Goal: Information Seeking & Learning: Learn about a topic

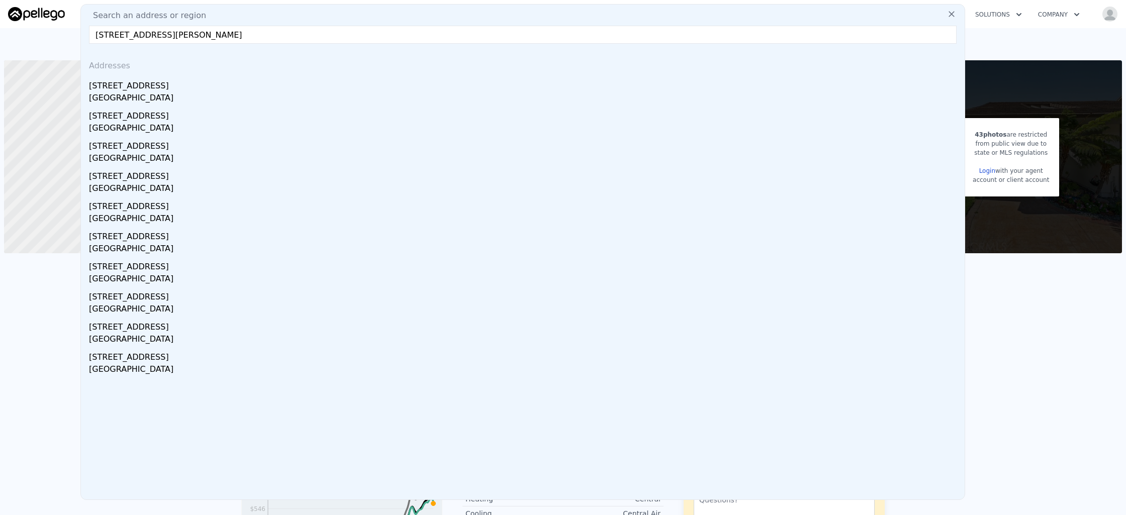
type input "[STREET_ADDRESS][PERSON_NAME]"
drag, startPoint x: 297, startPoint y: 83, endPoint x: 203, endPoint y: 0, distance: 125.3
click at [297, 83] on div "[STREET_ADDRESS]" at bounding box center [524, 84] width 871 height 16
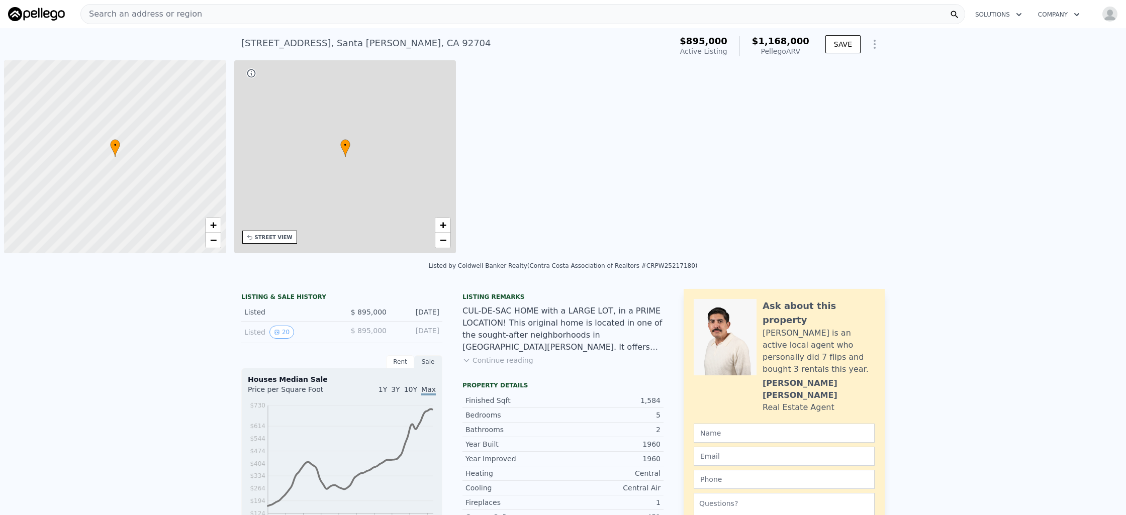
type input "1"
type input "1164"
type input "2187"
type input "5916"
type input "6305"
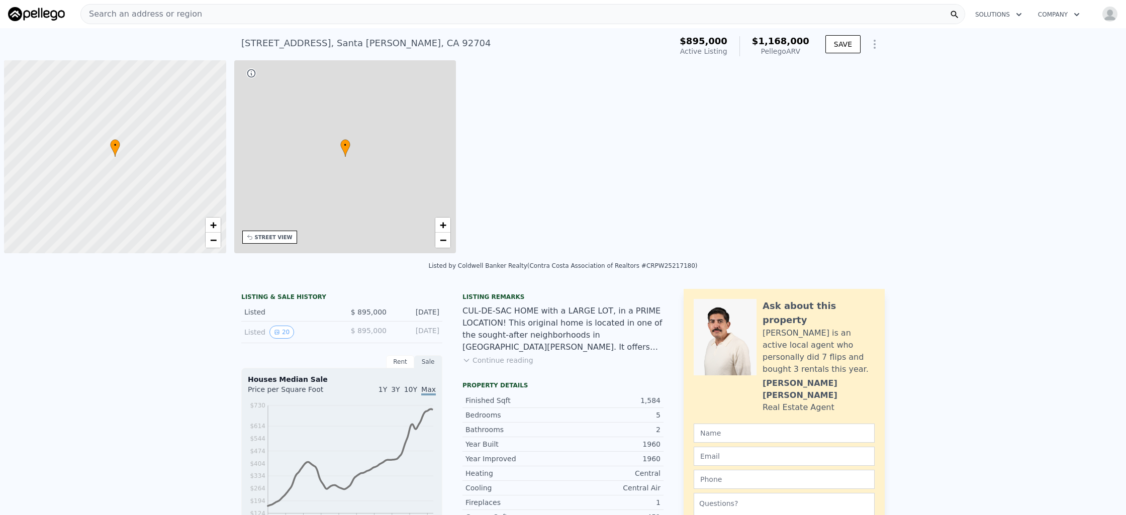
type input "$ 1,168,000"
type input "$ 142,078"
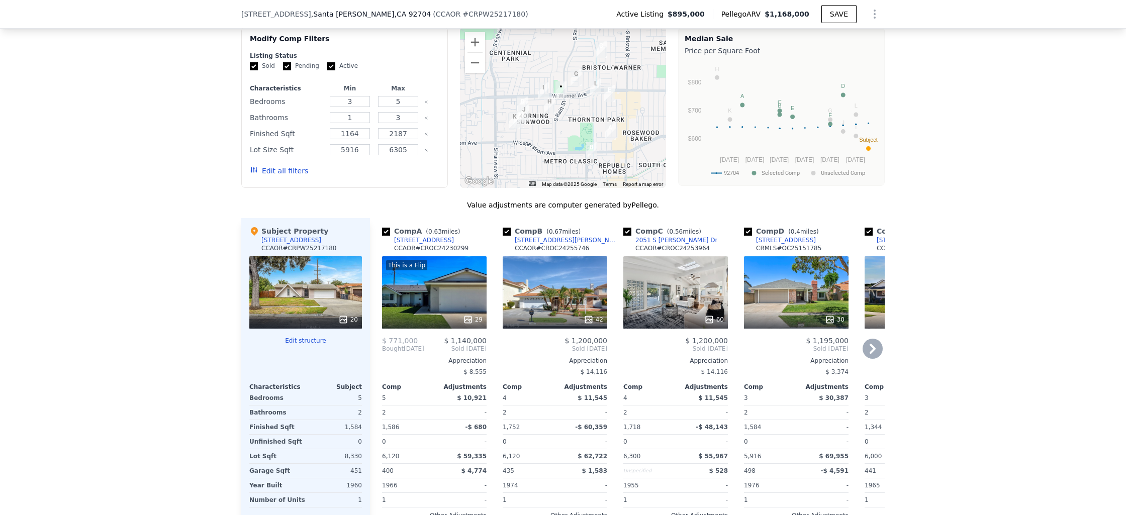
scroll to position [834, 0]
